Goal: Task Accomplishment & Management: Manage account settings

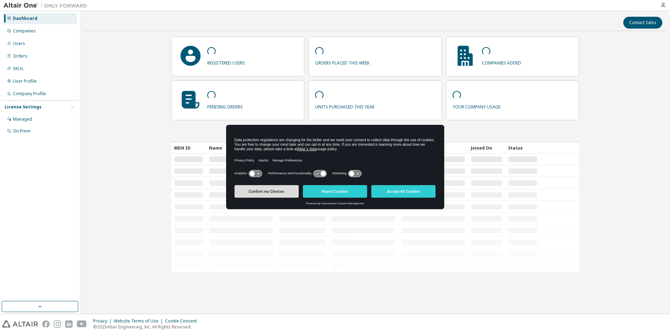
click at [276, 192] on button "Confirm my Choices" at bounding box center [267, 191] width 64 height 13
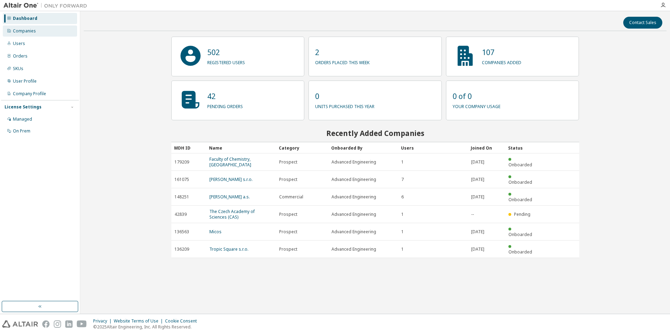
click at [13, 31] on div "Companies" at bounding box center [24, 31] width 23 height 6
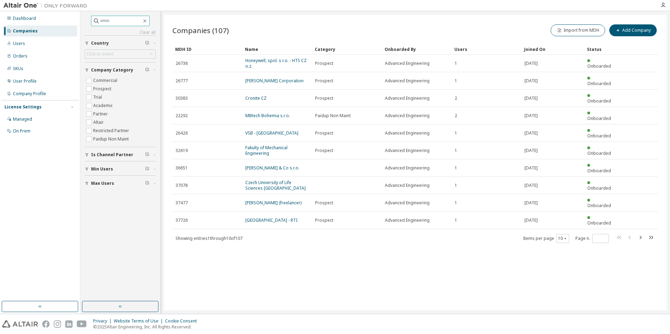
click at [130, 20] on input "text" at bounding box center [121, 20] width 42 height 7
type input "****"
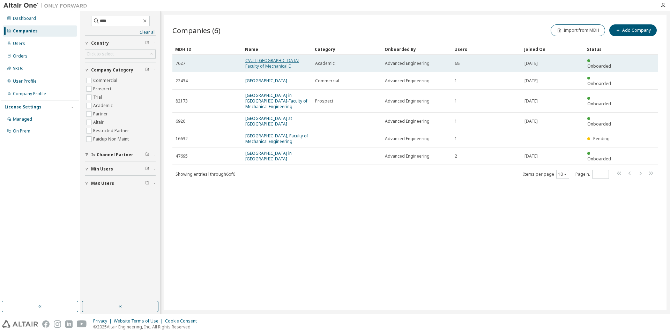
click at [264, 65] on link "CVUT [GEOGRAPHIC_DATA] Faculty of Mechanical E" at bounding box center [272, 64] width 54 height 12
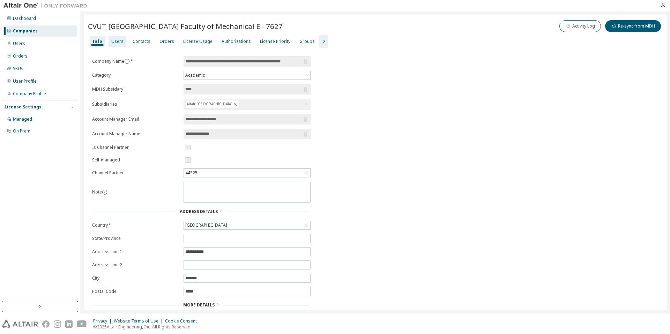
click at [112, 41] on div "Users" at bounding box center [117, 42] width 12 height 6
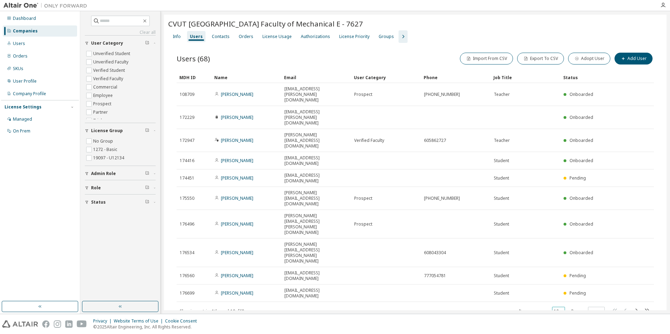
click at [556, 309] on button "10" at bounding box center [558, 312] width 9 height 6
click at [561, 253] on div "100" at bounding box center [580, 254] width 56 height 8
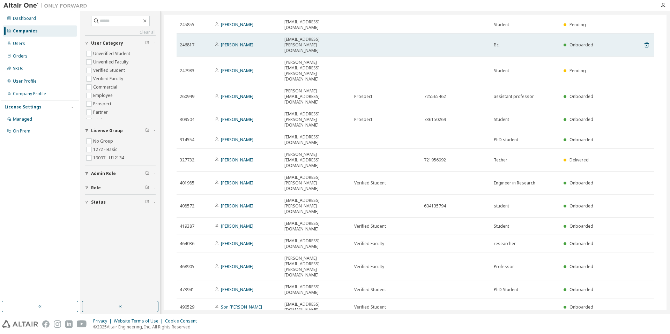
scroll to position [503, 0]
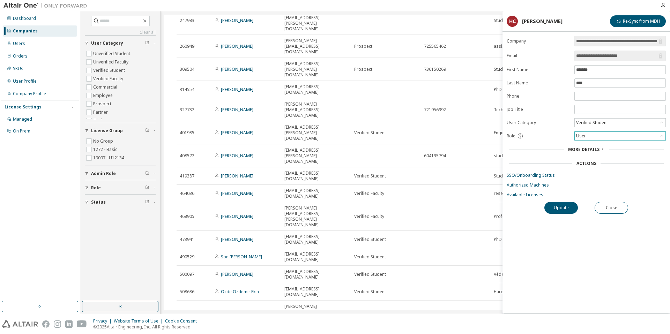
click at [585, 135] on div "User" at bounding box center [581, 136] width 12 height 8
click at [612, 209] on button "Close" at bounding box center [612, 208] width 34 height 12
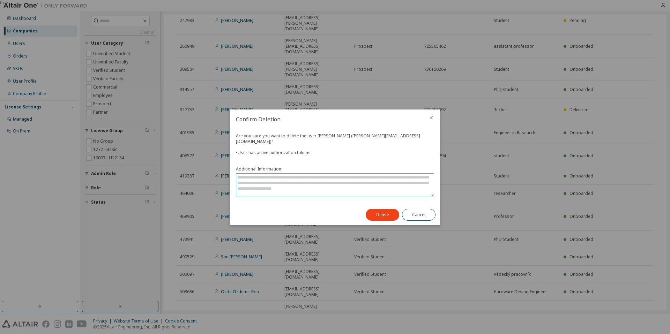
click at [295, 174] on textarea at bounding box center [335, 185] width 198 height 22
click at [425, 145] on div "Are you sure you want to delete the user [PERSON_NAME] ([PERSON_NAME][EMAIL_ADD…" at bounding box center [334, 144] width 196 height 22
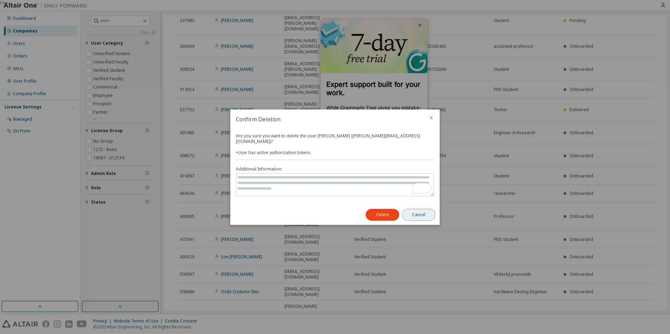
click at [422, 215] on button "Cancel" at bounding box center [419, 215] width 34 height 12
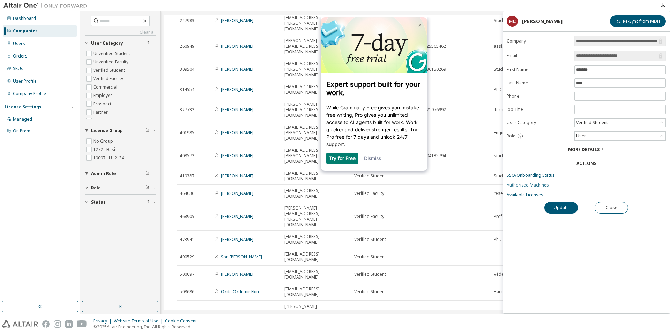
click at [530, 187] on link "Authorized Machines" at bounding box center [586, 186] width 159 height 6
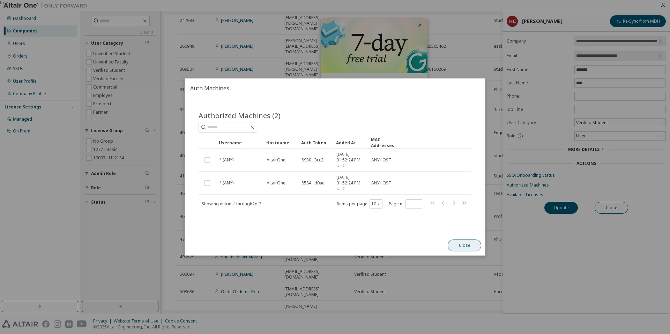
click at [460, 246] on button "Close" at bounding box center [465, 246] width 34 height 12
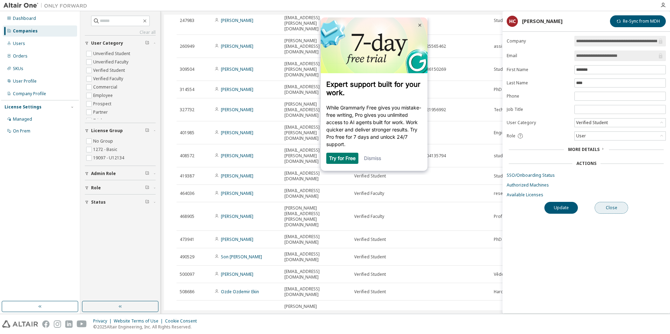
click at [621, 208] on button "Close" at bounding box center [612, 208] width 34 height 12
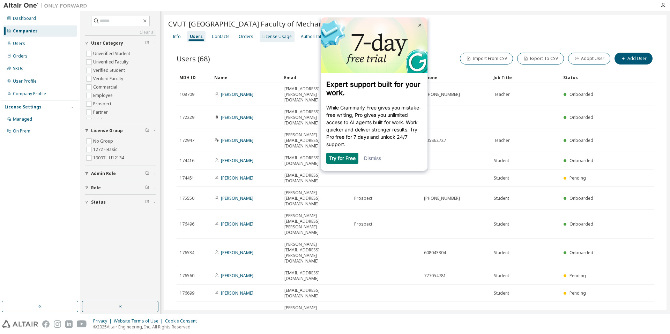
click at [268, 38] on div "License Usage" at bounding box center [277, 37] width 29 height 6
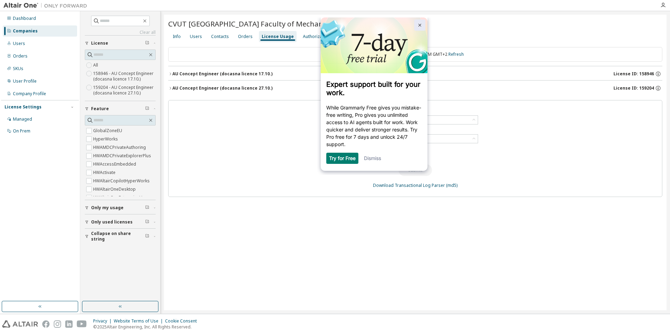
click at [419, 25] on img at bounding box center [420, 24] width 3 height 3
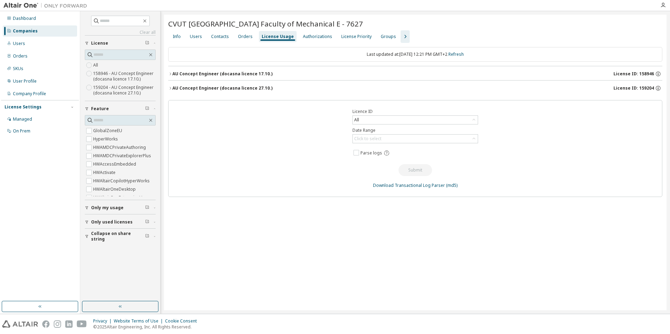
click at [172, 88] on icon "button" at bounding box center [170, 88] width 4 height 4
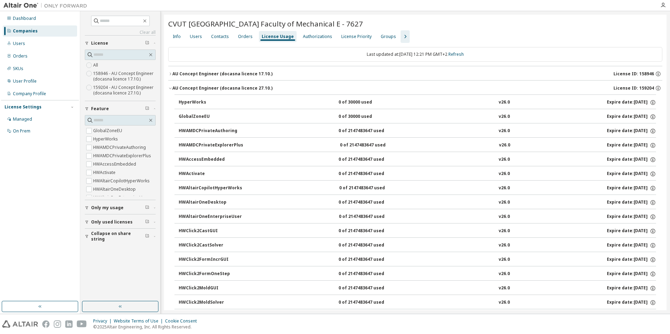
click at [193, 103] on div "HyperWorks" at bounding box center [210, 102] width 63 height 6
click at [171, 89] on icon "button" at bounding box center [170, 88] width 4 height 4
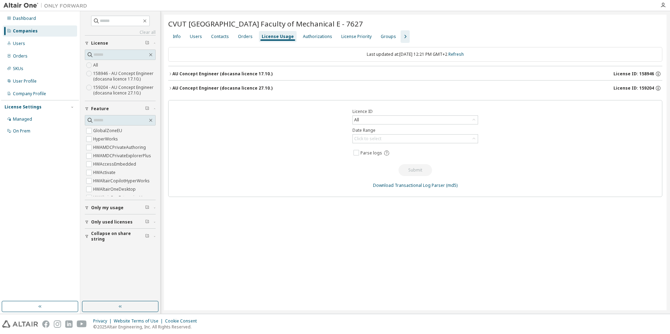
click at [171, 74] on icon "button" at bounding box center [170, 74] width 1 height 2
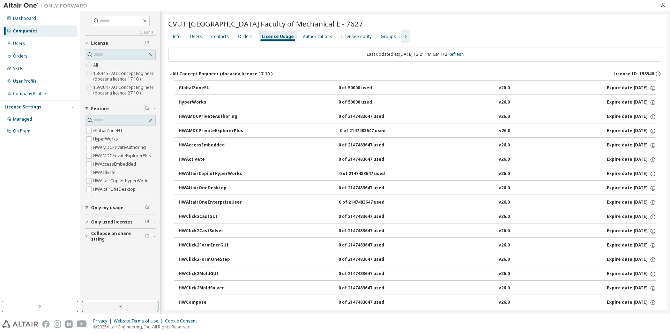
click at [401, 37] on icon "button" at bounding box center [405, 36] width 8 height 8
click at [411, 39] on div "Feature Restrictions" at bounding box center [425, 37] width 40 height 6
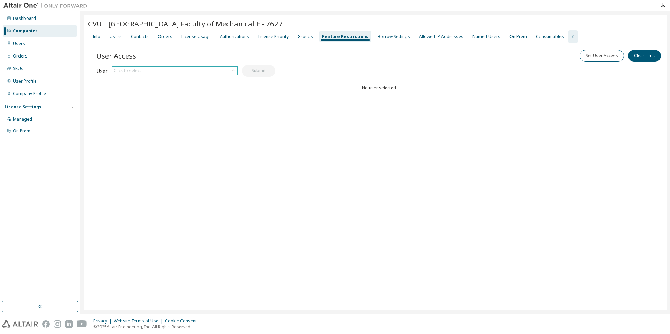
click at [166, 69] on div "Click to select" at bounding box center [174, 71] width 125 height 8
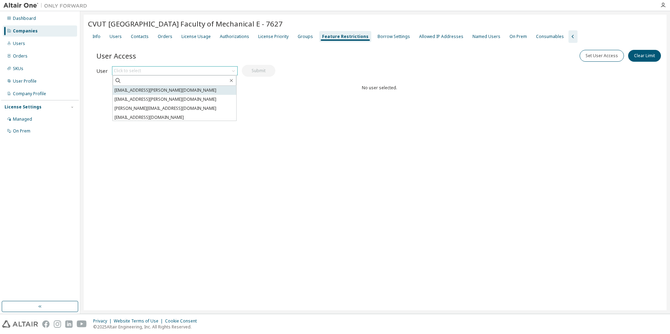
click at [141, 90] on li "[EMAIL_ADDRESS][PERSON_NAME][DOMAIN_NAME]" at bounding box center [175, 90] width 124 height 9
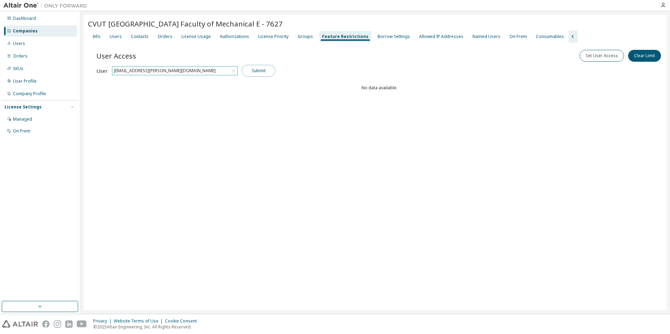
click at [262, 72] on button "Submit" at bounding box center [259, 71] width 34 height 12
click at [262, 71] on button "Submit" at bounding box center [259, 71] width 34 height 12
click at [605, 59] on button "Set User Access" at bounding box center [602, 56] width 44 height 12
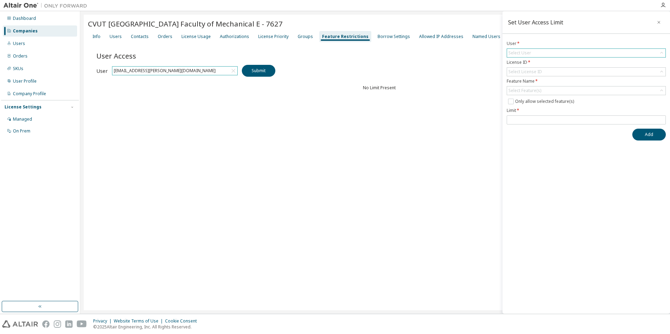
click at [534, 54] on div "Select User" at bounding box center [586, 53] width 158 height 8
click at [533, 53] on div "Select User" at bounding box center [586, 53] width 158 height 8
click at [459, 77] on div "User Access Set User Access Clear Limit Clear Load Save Save As Field Operator …" at bounding box center [379, 85] width 566 height 84
click at [531, 73] on div "Select License ID" at bounding box center [526, 72] width 34 height 6
click at [484, 102] on div "User Access Set User Access Clear Limit Clear Load Save Save As Field Operator …" at bounding box center [379, 85] width 566 height 84
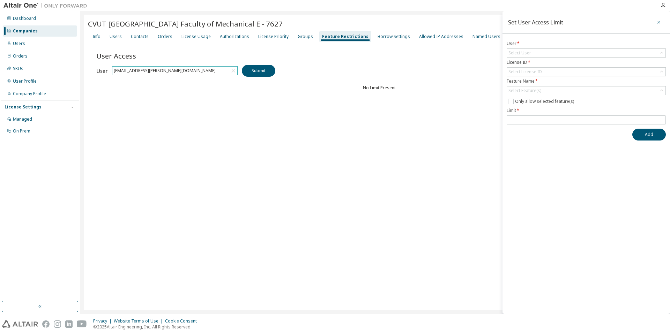
click at [659, 21] on icon "button" at bounding box center [659, 23] width 5 height 6
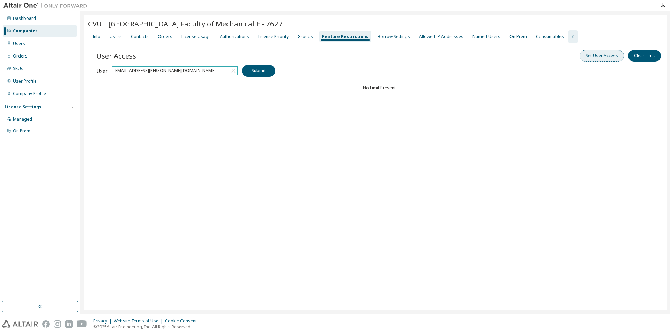
click at [598, 56] on button "Set User Access" at bounding box center [602, 56] width 44 height 12
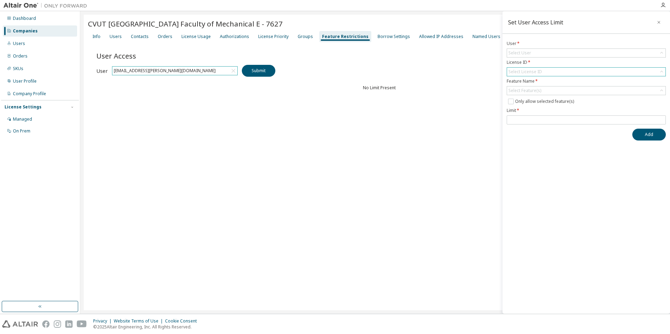
click at [515, 69] on div "Select License ID" at bounding box center [526, 72] width 34 height 6
click at [479, 102] on div "User Access Set User Access Clear Limit Clear Load Save Save As Field Operator …" at bounding box center [379, 85] width 566 height 84
click at [516, 54] on div "Select User" at bounding box center [520, 53] width 23 height 6
click at [477, 82] on div "User Access Set User Access Clear Limit Clear Load Save Save As Field Operator …" at bounding box center [379, 85] width 566 height 84
click at [659, 22] on icon "button" at bounding box center [659, 23] width 5 height 6
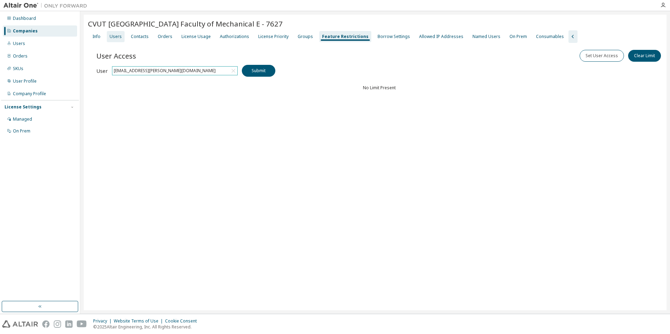
click at [118, 38] on div "Users" at bounding box center [116, 37] width 12 height 6
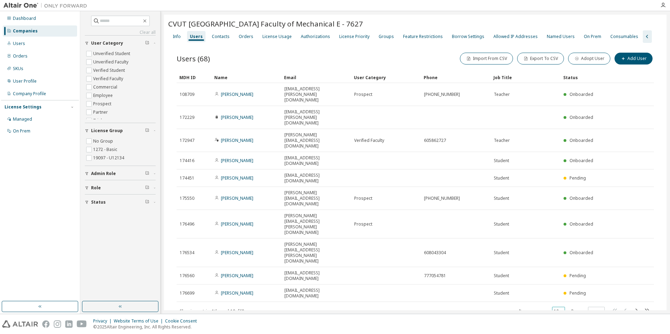
click at [562, 311] on icon "button" at bounding box center [561, 311] width 2 height 1
click at [563, 256] on div "100" at bounding box center [580, 254] width 56 height 8
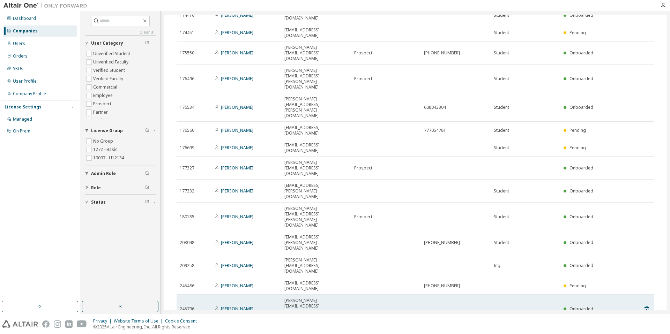
scroll to position [196, 0]
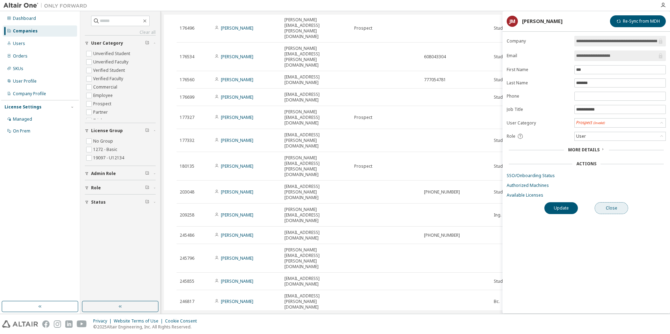
click at [618, 210] on button "Close" at bounding box center [612, 208] width 34 height 12
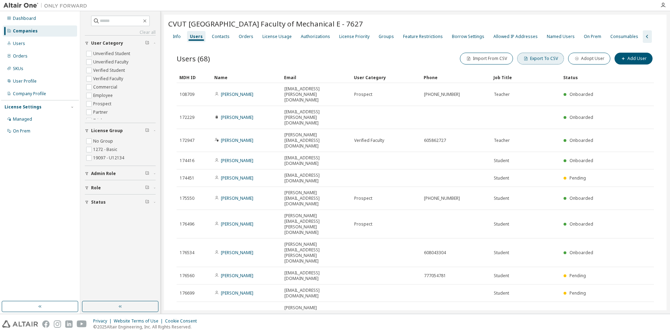
click at [552, 60] on button "Export To CSV" at bounding box center [540, 59] width 47 height 12
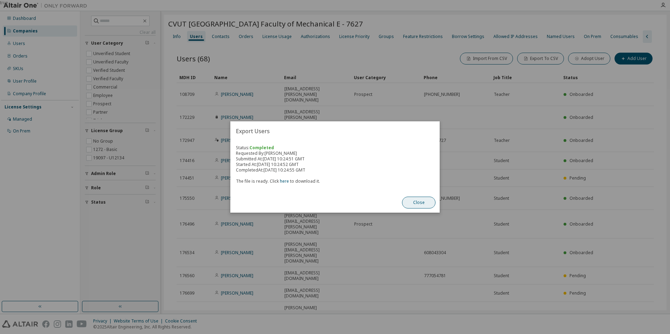
click at [428, 204] on button "Close" at bounding box center [419, 203] width 34 height 12
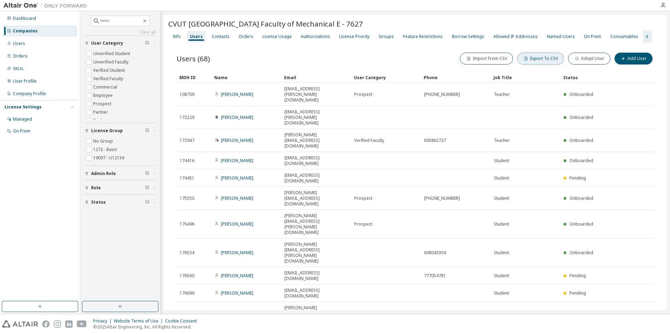
click at [538, 60] on button "Export To CSV" at bounding box center [540, 59] width 47 height 12
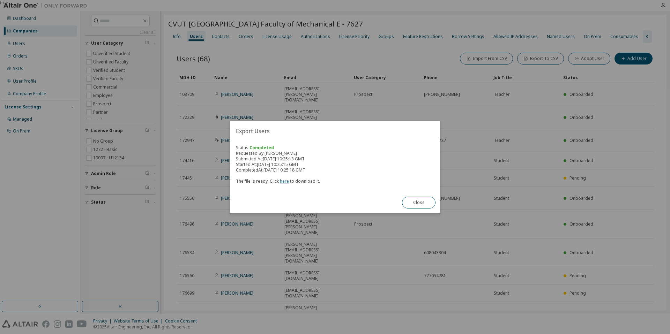
click at [282, 182] on link "here" at bounding box center [284, 181] width 9 height 6
click at [421, 204] on button "Close" at bounding box center [419, 203] width 34 height 12
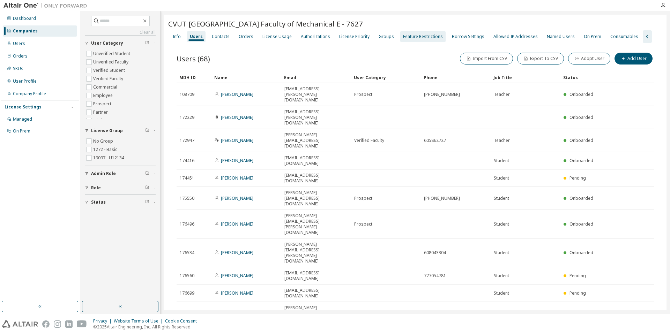
click at [429, 39] on div "Feature Restrictions" at bounding box center [423, 37] width 40 height 6
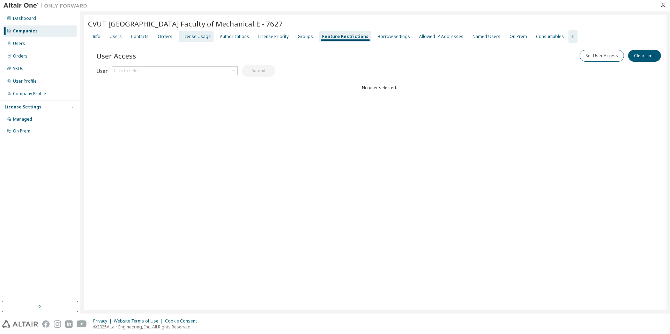
click at [192, 37] on div "License Usage" at bounding box center [196, 37] width 29 height 6
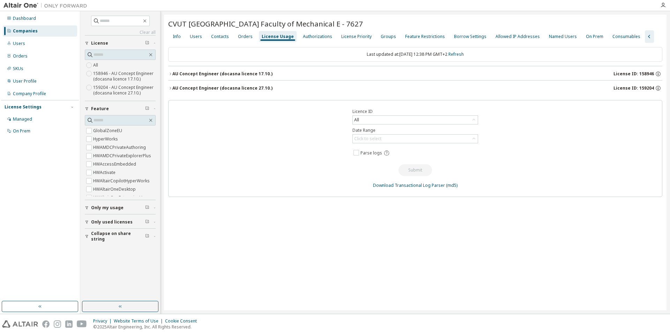
click at [223, 73] on div "AU Concept Engineer (docasna licence 17.10.)" at bounding box center [222, 74] width 100 height 6
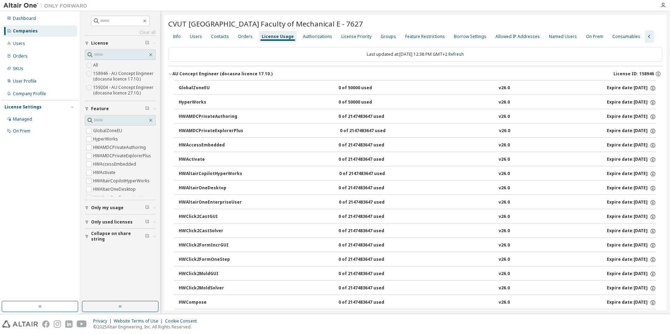
click at [221, 74] on div "AU Concept Engineer (docasna licence 17.10.)" at bounding box center [222, 74] width 100 height 6
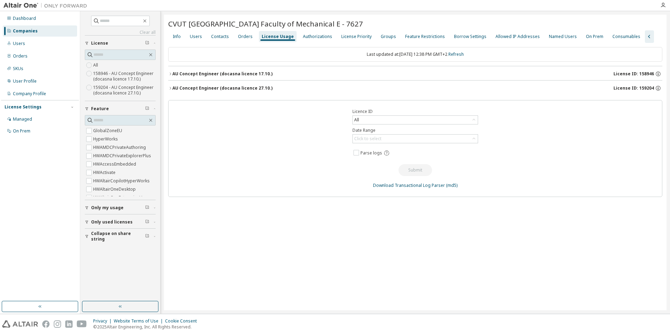
click at [217, 89] on div "AU Concept Engineer (docasna licence 27.10.)" at bounding box center [222, 89] width 100 height 6
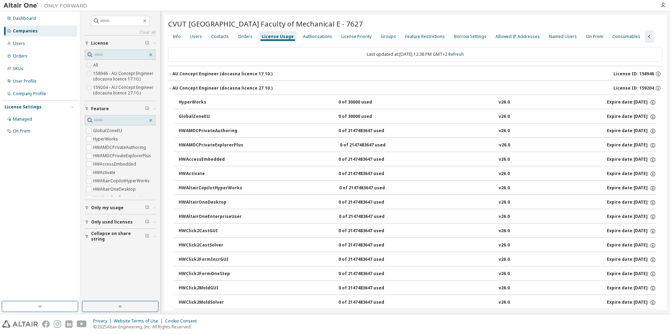
click at [195, 103] on div "HyperWorks" at bounding box center [210, 102] width 63 height 6
click at [626, 103] on div "Expire date: [DATE]" at bounding box center [631, 102] width 49 height 6
click at [652, 103] on icon "button" at bounding box center [652, 103] width 1 height 2
click at [171, 89] on icon "button" at bounding box center [170, 88] width 4 height 4
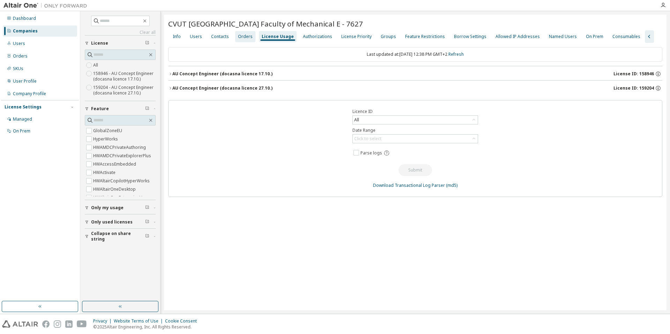
click at [244, 37] on div "Orders" at bounding box center [245, 37] width 15 height 6
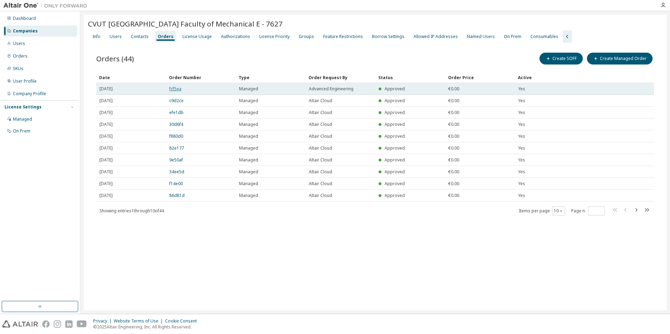
click at [175, 90] on link "fcf5ea" at bounding box center [175, 89] width 12 height 6
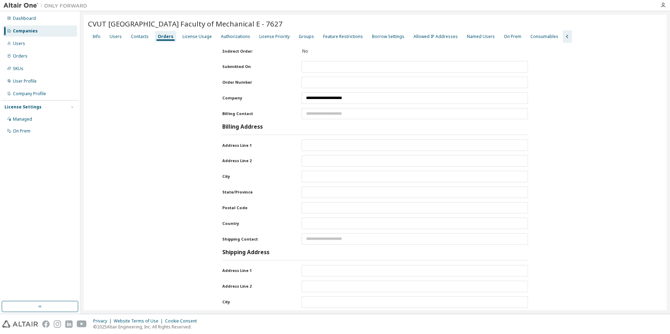
type input "**********"
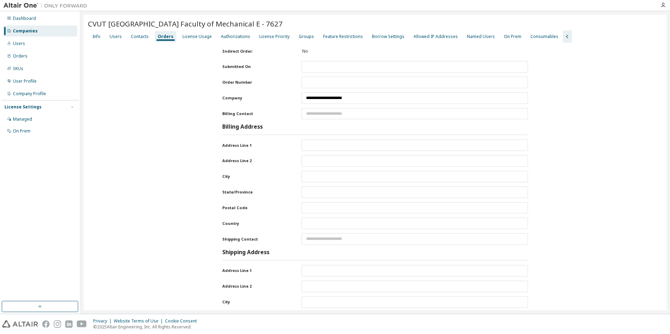
type input "****"
type input "*****"
type input "**********"
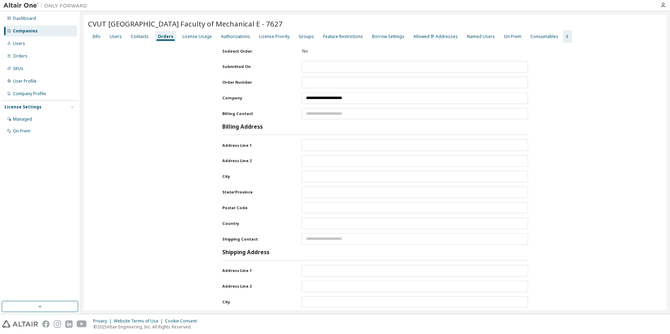
type input "*******"
type input "*****"
type input "**********"
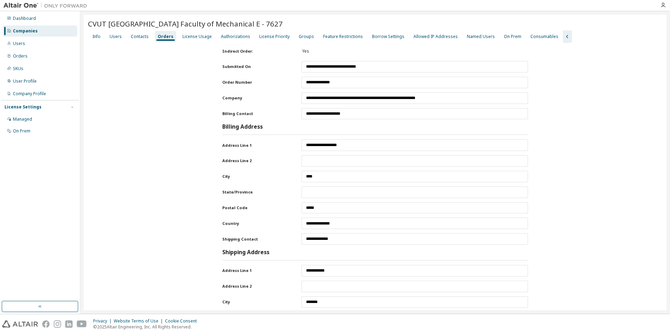
type textarea "**********"
